Goal: Information Seeking & Learning: Learn about a topic

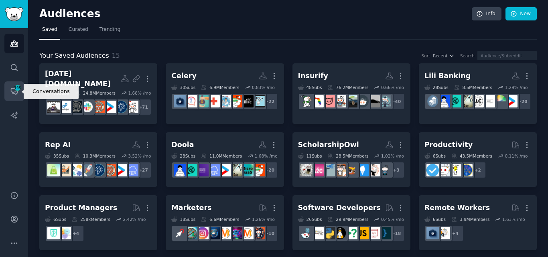
click at [15, 91] on icon "Sidebar" at bounding box center [14, 91] width 8 height 8
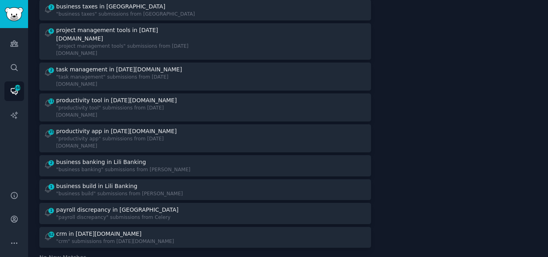
scroll to position [411, 0]
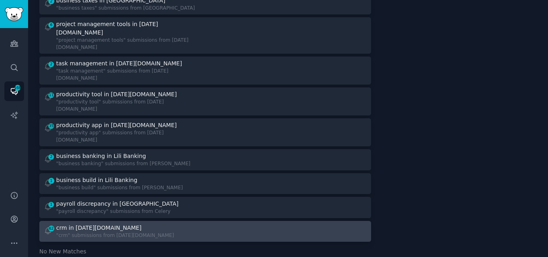
click at [119, 232] on div ""crm" submissions from [DATE][DOMAIN_NAME]" at bounding box center [115, 235] width 118 height 7
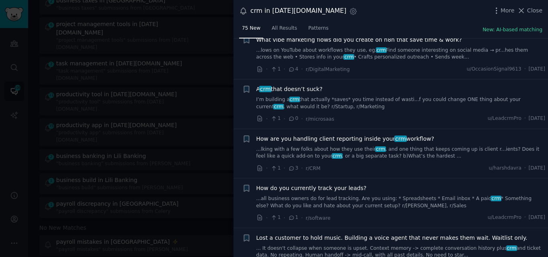
scroll to position [672, 0]
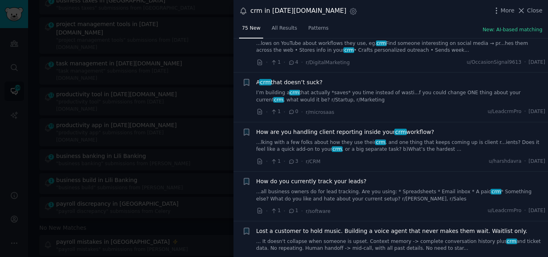
click at [340, 94] on link "I’m building a crm that actually *saves* you time instead of wasti...f you coul…" at bounding box center [400, 96] width 289 height 14
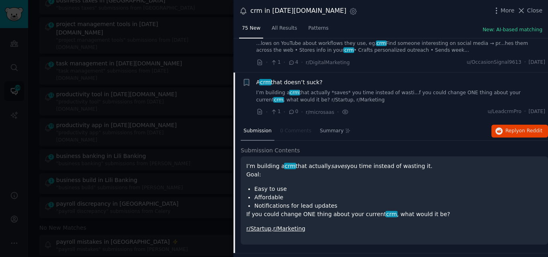
scroll to position [706, 0]
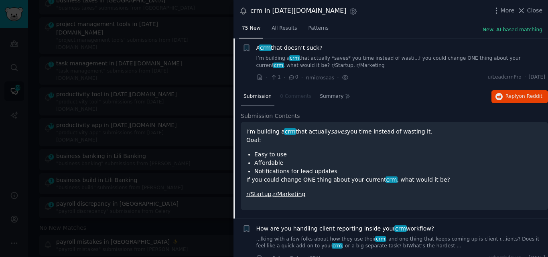
click at [290, 46] on span "A crm that doesn’t suck?" at bounding box center [289, 48] width 66 height 8
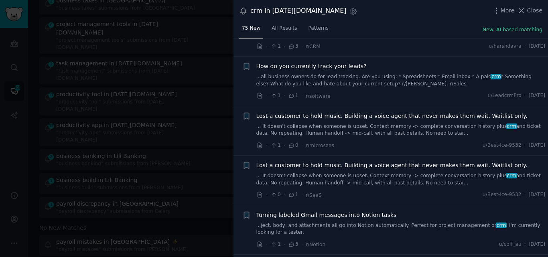
scroll to position [794, 0]
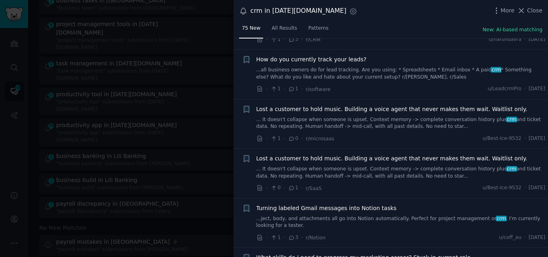
click at [414, 67] on link "...all business owners do for lead tracking. Are you using: * Spreadsheets * Em…" at bounding box center [400, 74] width 289 height 14
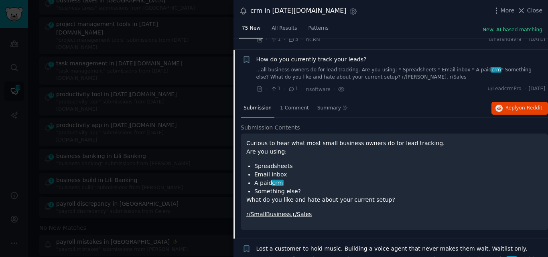
scroll to position [805, 0]
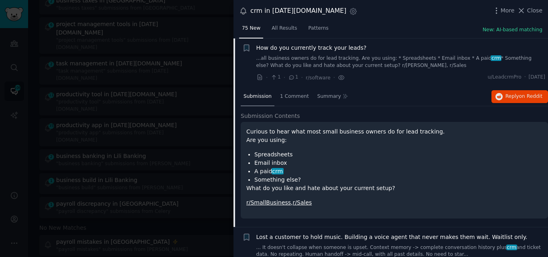
click at [291, 46] on span "How do you currently track your leads?" at bounding box center [311, 48] width 110 height 8
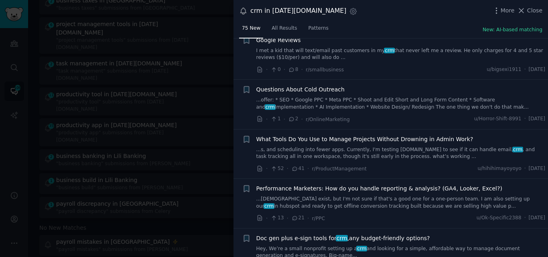
scroll to position [1472, 0]
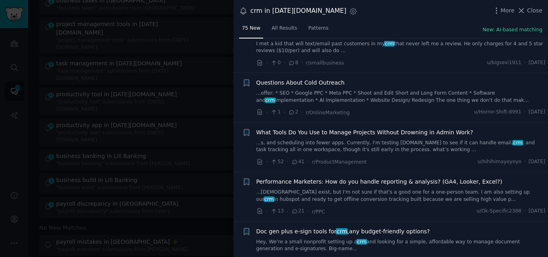
click at [325, 140] on link "...s, and scheduling into fewer apps. Currently, I'm testing [DOMAIN_NAME] to s…" at bounding box center [400, 147] width 289 height 14
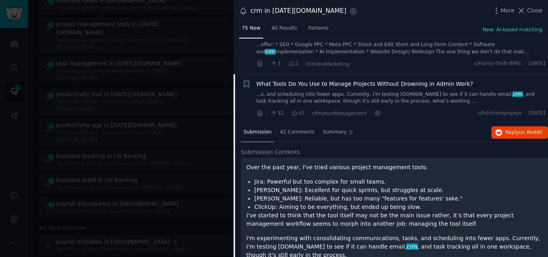
scroll to position [1548, 0]
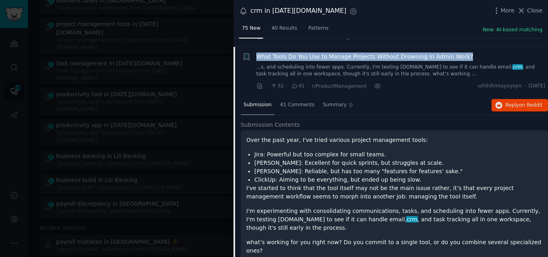
drag, startPoint x: 464, startPoint y: 47, endPoint x: 254, endPoint y: 48, distance: 210.1
click at [254, 53] on div "+ What Tools Do You Use to Manage Projects Without Drowning in Admin Work? ...s…" at bounding box center [393, 72] width 303 height 38
copy span "What Tools Do You Use to Manage Projects Without Drowning in Admin Work?"
click at [340, 53] on span "What Tools Do You Use to Manage Projects Without Drowning in Admin Work?" at bounding box center [364, 57] width 217 height 8
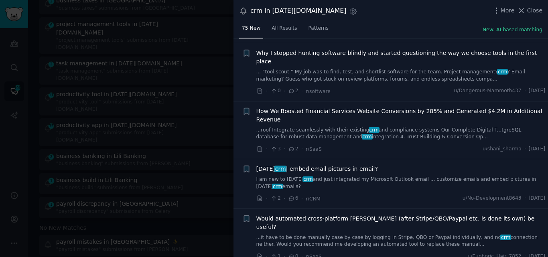
scroll to position [1913, 0]
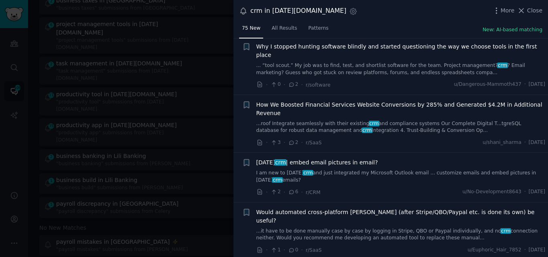
click at [349, 170] on link "I am new to [DATE] crm and just integrated my Microsoft Outlook email ... custo…" at bounding box center [400, 177] width 289 height 14
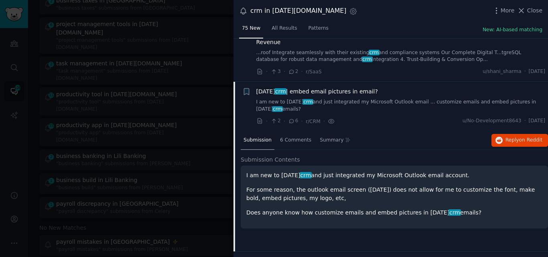
scroll to position [1983, 0]
drag, startPoint x: 376, startPoint y: 44, endPoint x: 257, endPoint y: 59, distance: 119.6
click at [257, 88] on div "[DATE] crm | embed email pictures in email?" at bounding box center [400, 92] width 289 height 8
copy span "[DATE] crm | embed email pictures in email?"
click at [310, 88] on span "[DATE] crm | embed email pictures in email?" at bounding box center [316, 92] width 121 height 8
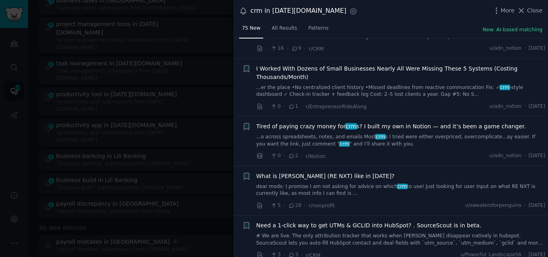
scroll to position [3486, 0]
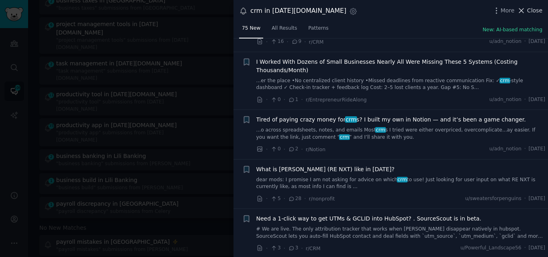
click at [522, 12] on icon at bounding box center [521, 10] width 4 height 4
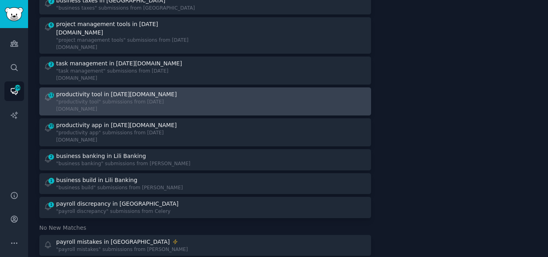
click at [128, 99] on div ""productivity tool" submissions from [DATE][DOMAIN_NAME]" at bounding box center [127, 106] width 143 height 14
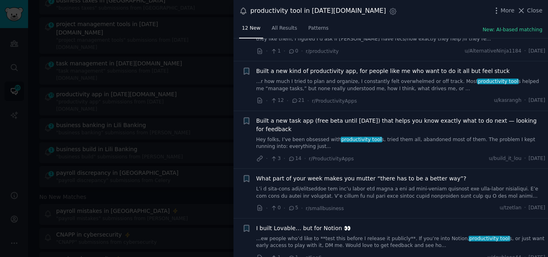
scroll to position [389, 0]
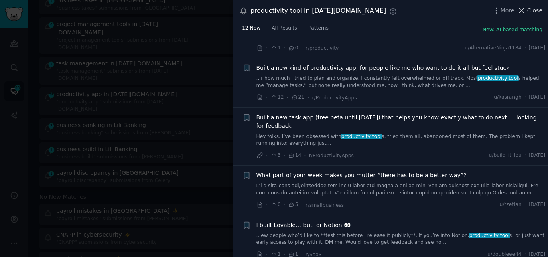
click at [528, 11] on button "Close" at bounding box center [529, 10] width 25 height 8
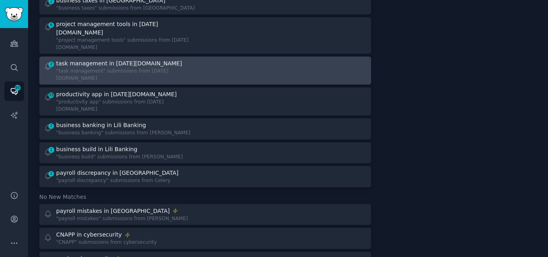
click at [111, 68] on div ""task management" submissions from [DATE][DOMAIN_NAME]" at bounding box center [127, 75] width 143 height 14
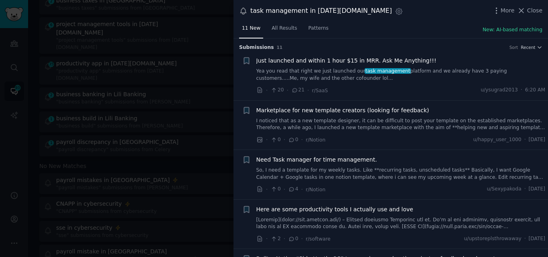
click at [332, 174] on link "So, I need a template for my weekly tasks. Like **recurring tasks, unscheduled …" at bounding box center [400, 174] width 289 height 14
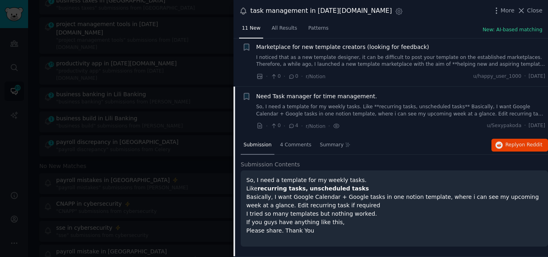
scroll to position [112, 0]
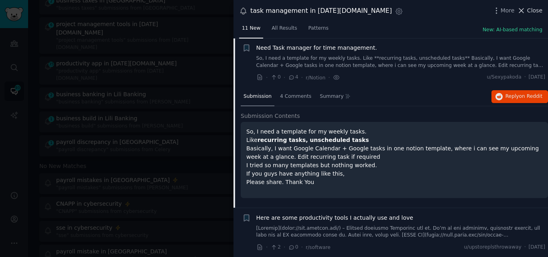
click at [524, 12] on icon at bounding box center [521, 10] width 8 height 8
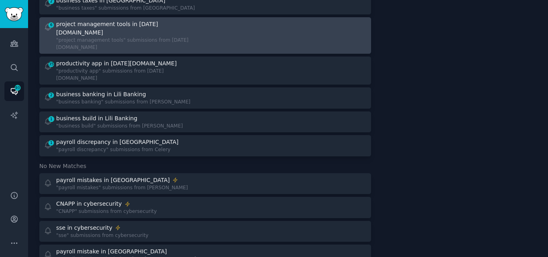
click at [133, 21] on div "project management tools in [DATE][DOMAIN_NAME] "project management tools" subm…" at bounding box center [127, 35] width 143 height 31
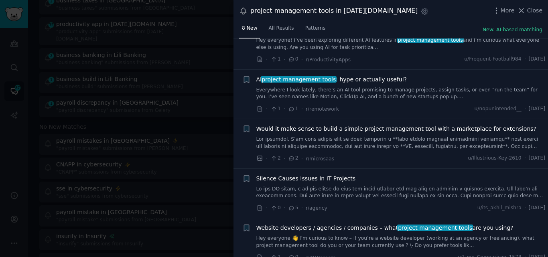
scroll to position [114, 0]
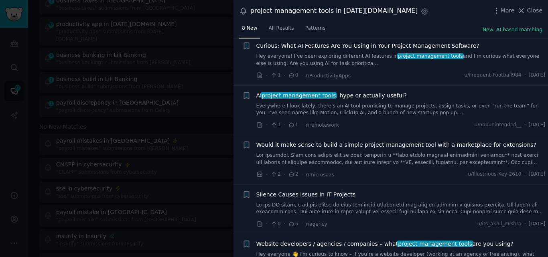
click at [368, 104] on link "Everywhere I look lately, there’s an AI tool promising to manage projects, assi…" at bounding box center [400, 110] width 289 height 14
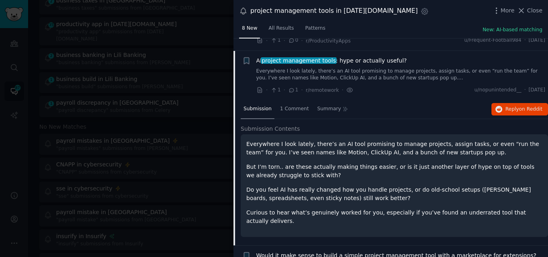
scroll to position [161, 0]
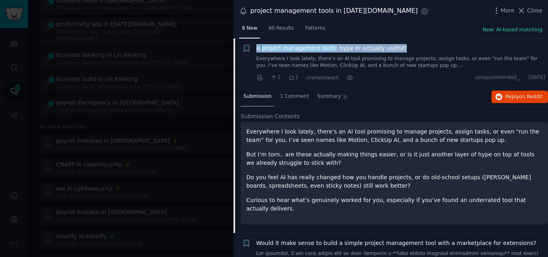
drag, startPoint x: 396, startPoint y: 46, endPoint x: 255, endPoint y: 46, distance: 141.1
click at [255, 46] on div "+ AI project management tools : hype or actually useful? Everywhere I look late…" at bounding box center [393, 63] width 303 height 38
copy span "AI project management tools : hype or actually useful?"
